Goal: Check status: Check status

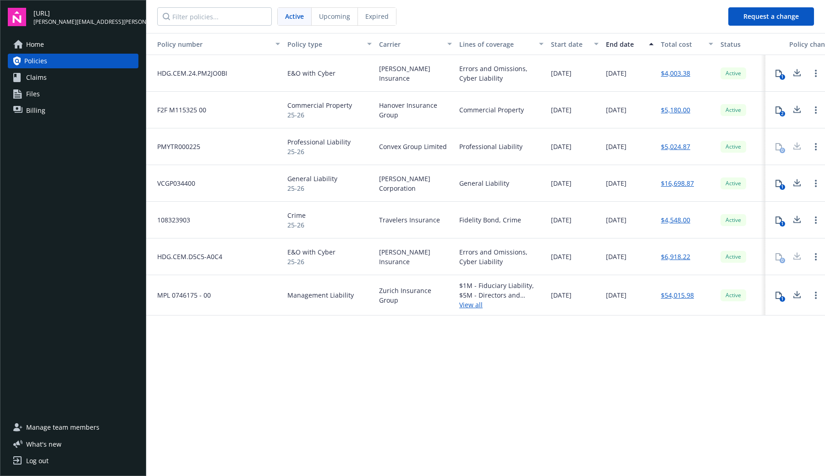
scroll to position [0, 78]
